Goal: Task Accomplishment & Management: Complete application form

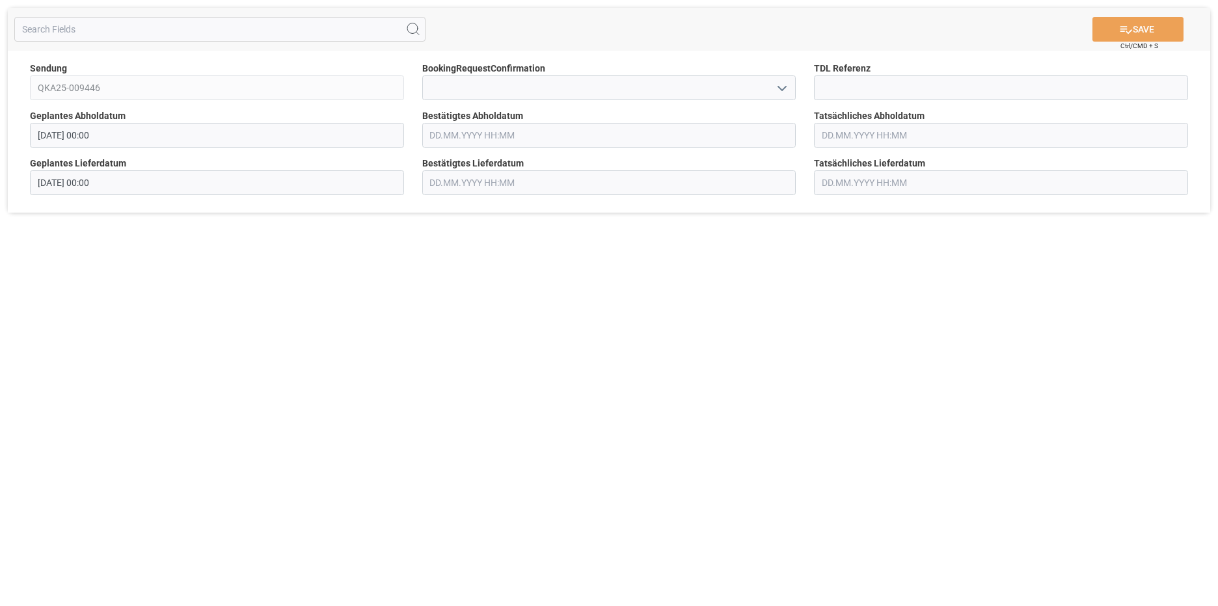
click at [789, 87] on icon "open menu" at bounding box center [782, 89] width 16 height 16
click at [638, 119] on div "Yes" at bounding box center [609, 116] width 373 height 29
type input "Yes"
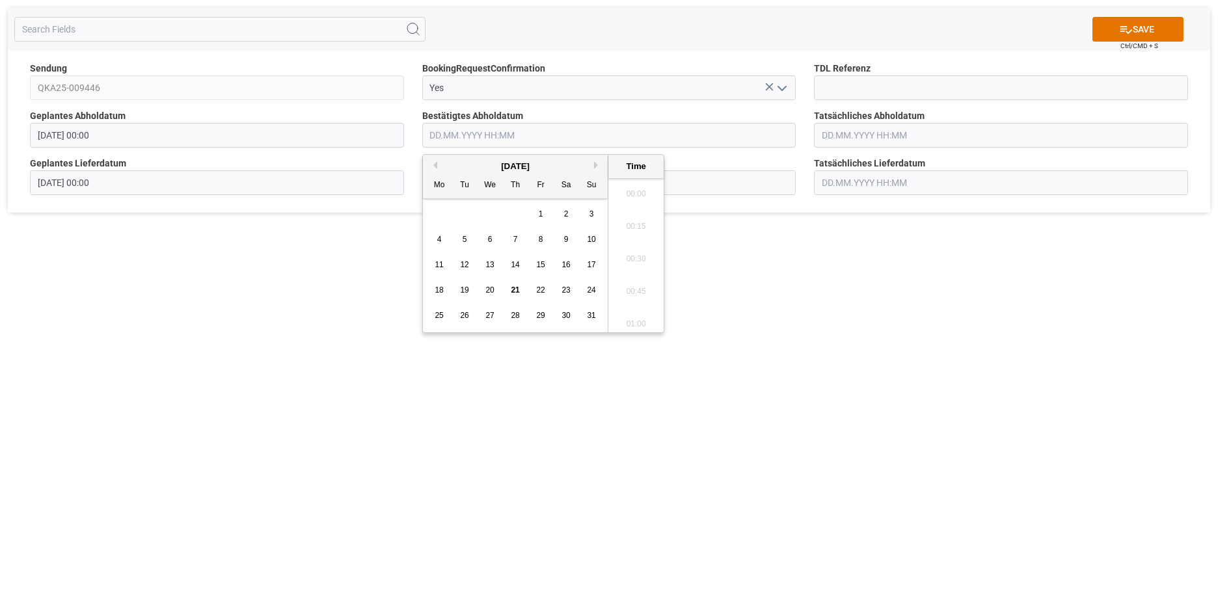
click at [654, 131] on input "text" at bounding box center [609, 135] width 374 height 25
click at [438, 316] on span "25" at bounding box center [439, 315] width 8 height 9
type input "[DATE] 00:00"
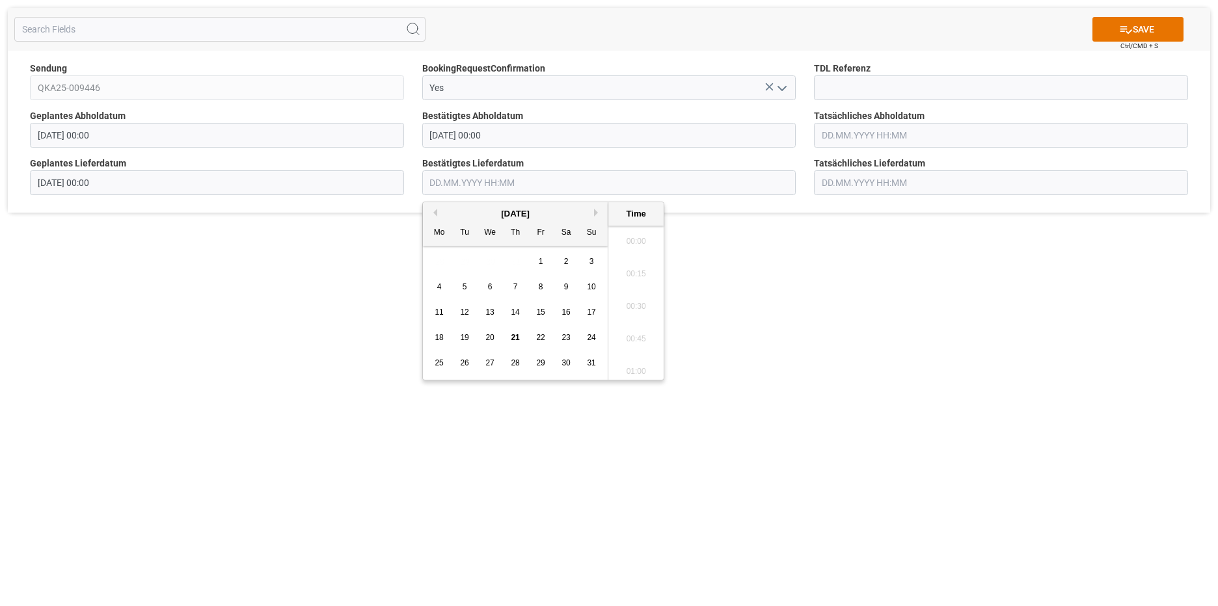
click at [692, 185] on input "text" at bounding box center [609, 182] width 374 height 25
click at [592, 215] on div "[DATE]" at bounding box center [515, 214] width 185 height 13
click at [596, 213] on button "Next Month" at bounding box center [598, 213] width 8 height 8
click at [432, 261] on div "1" at bounding box center [439, 262] width 16 height 16
type input "[DATE] 00:00"
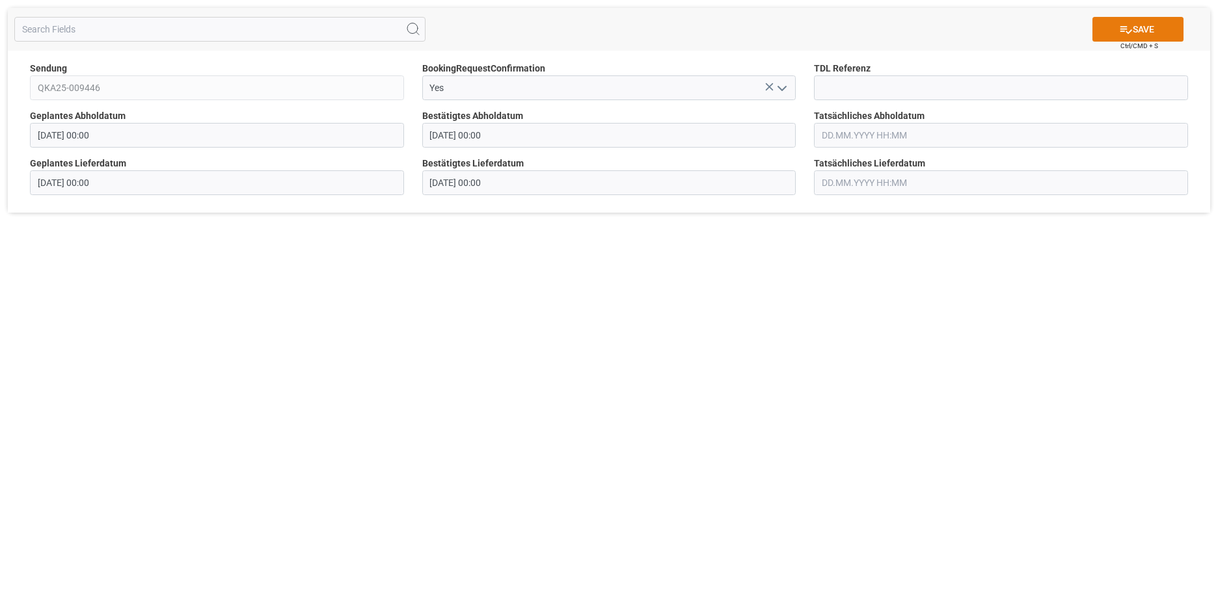
click at [1122, 25] on icon at bounding box center [1126, 30] width 14 height 14
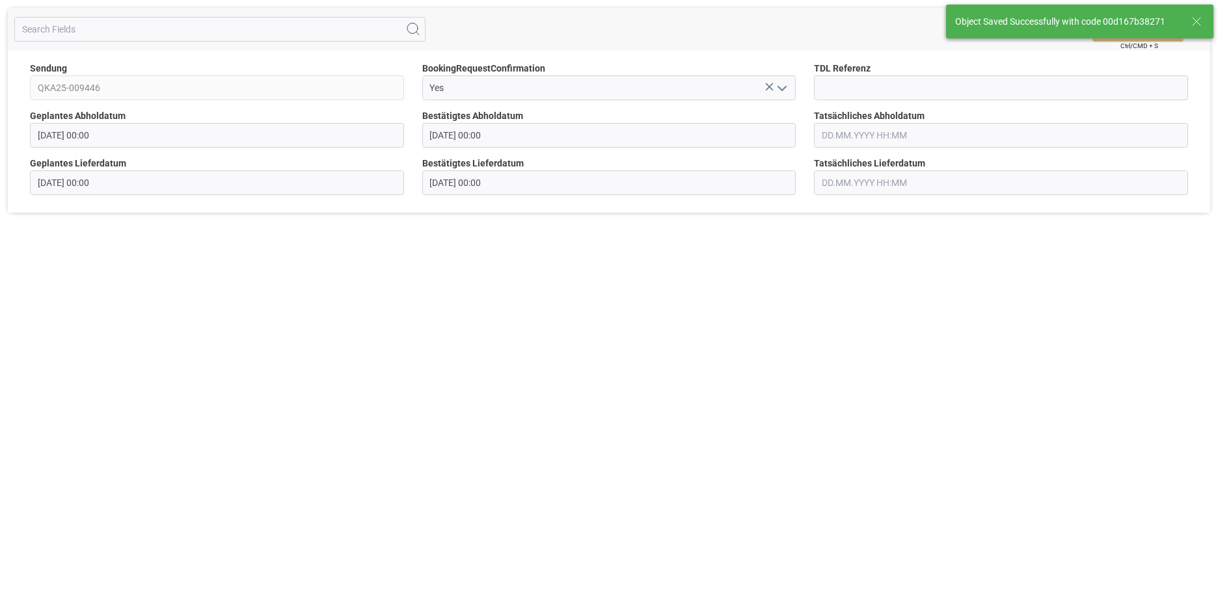
click at [1011, 326] on div "SAVE Ctrl/CMD + S Sendung QKA25-009446 BookingRequestConfirmation Yes TDL Refer…" at bounding box center [609, 303] width 1218 height 606
